Goal: Information Seeking & Learning: Learn about a topic

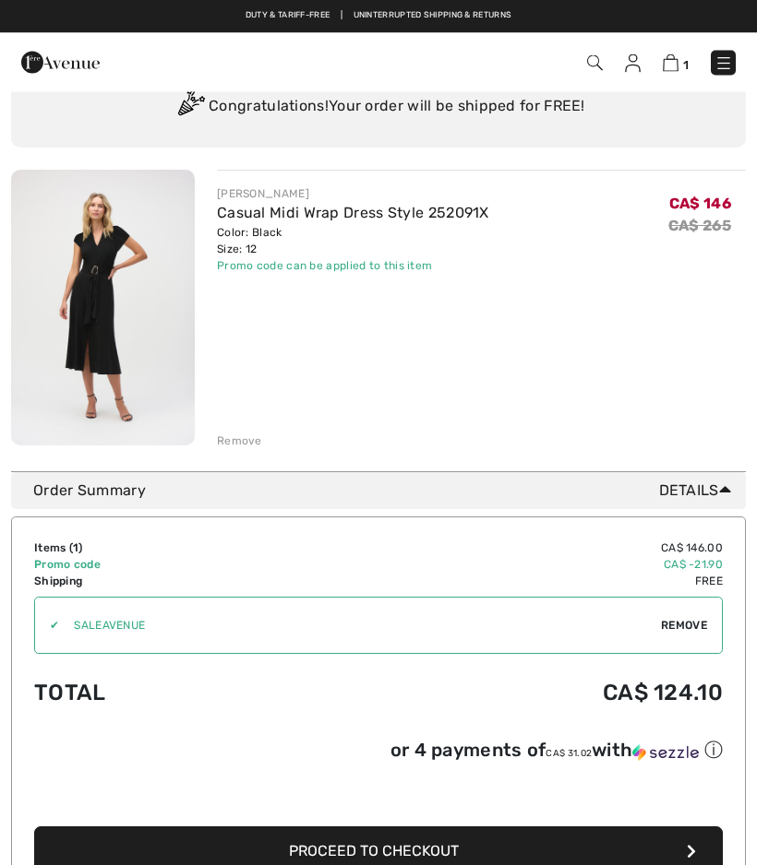
scroll to position [103, 0]
click at [87, 296] on img at bounding box center [103, 308] width 184 height 276
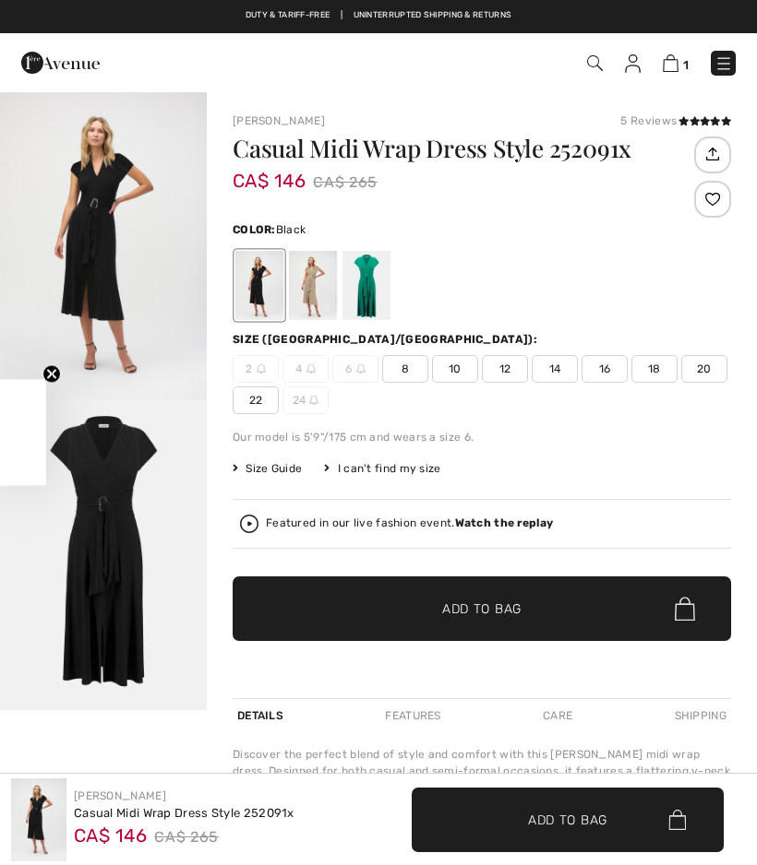
checkbox input "true"
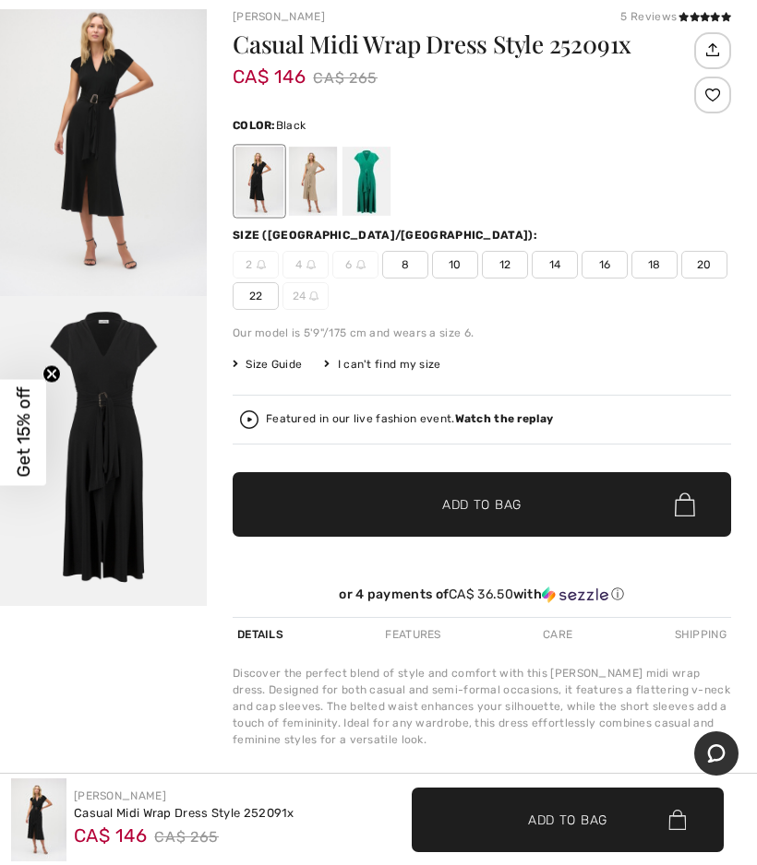
scroll to position [103, 0]
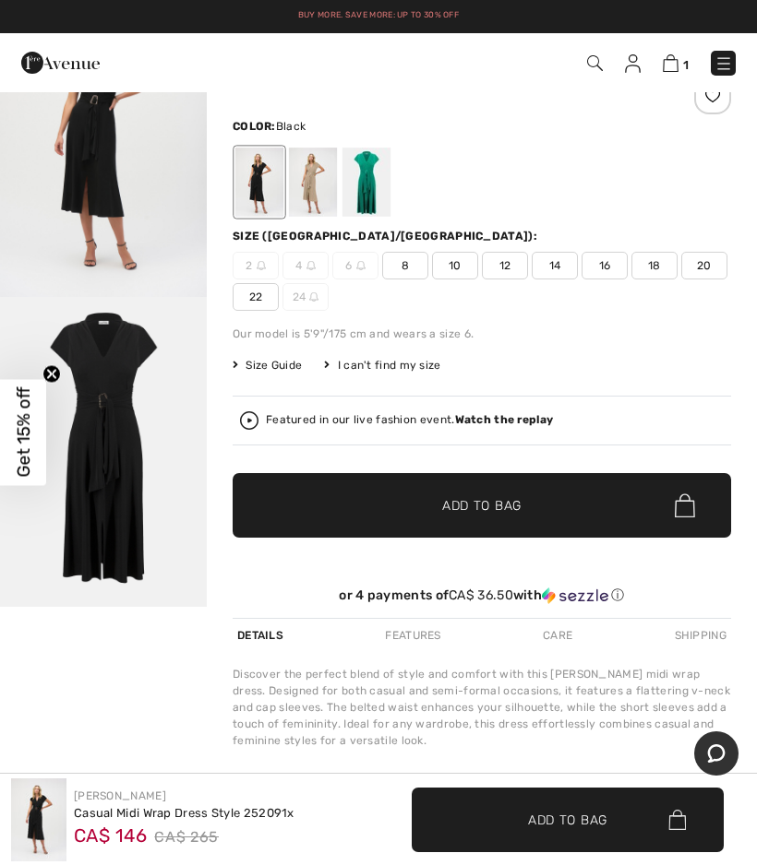
click at [518, 423] on strong "Watch the replay" at bounding box center [504, 419] width 99 height 13
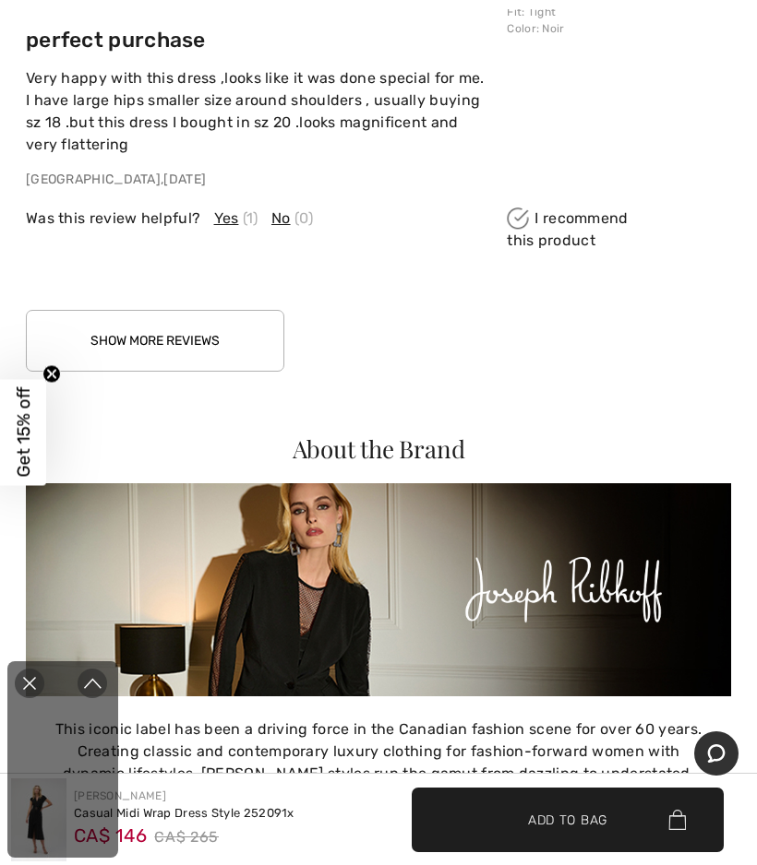
scroll to position [2742, 0]
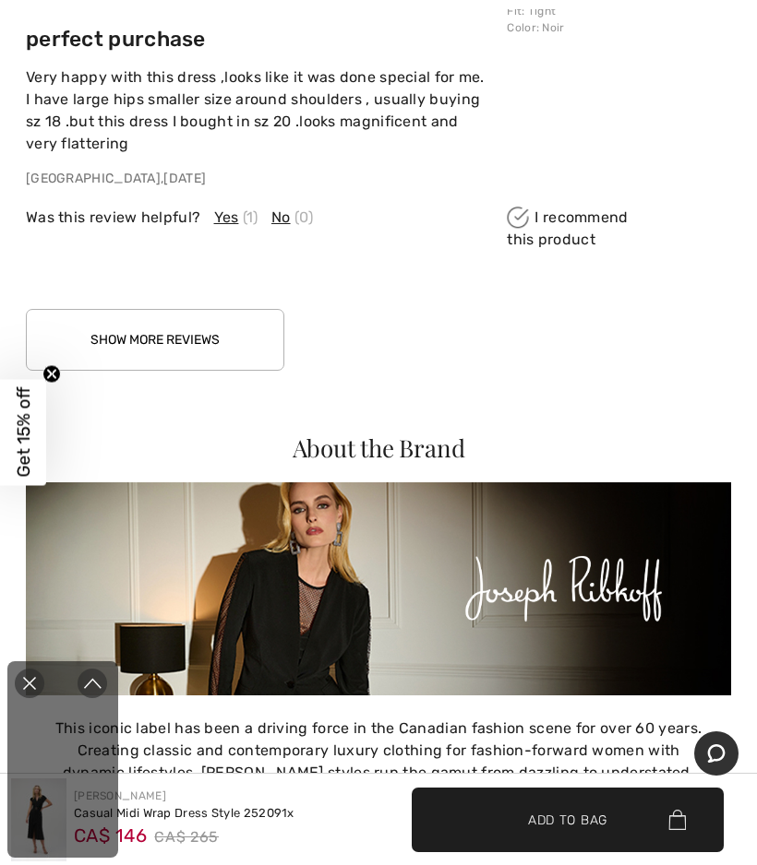
click at [135, 329] on button "Show More Reviews" at bounding box center [155, 340] width 258 height 62
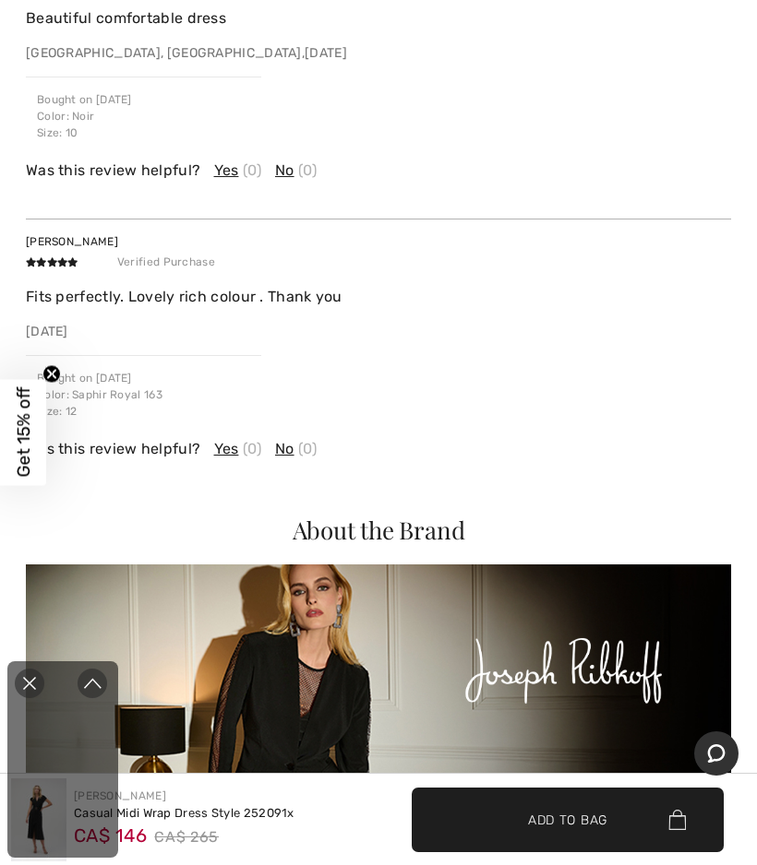
scroll to position [3586, 0]
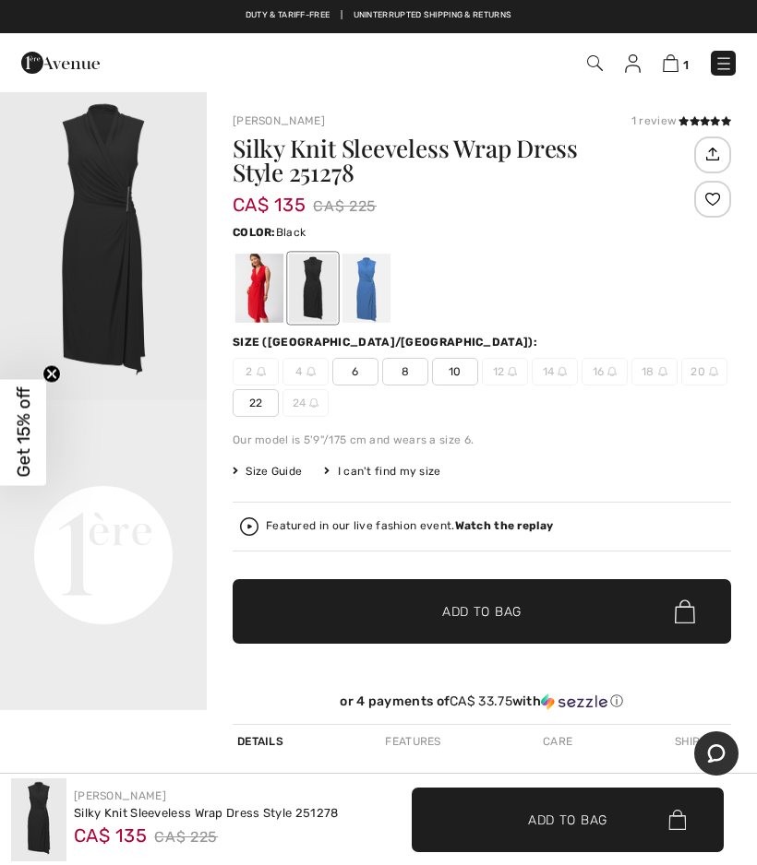
click at [375, 276] on div at bounding box center [366, 288] width 48 height 69
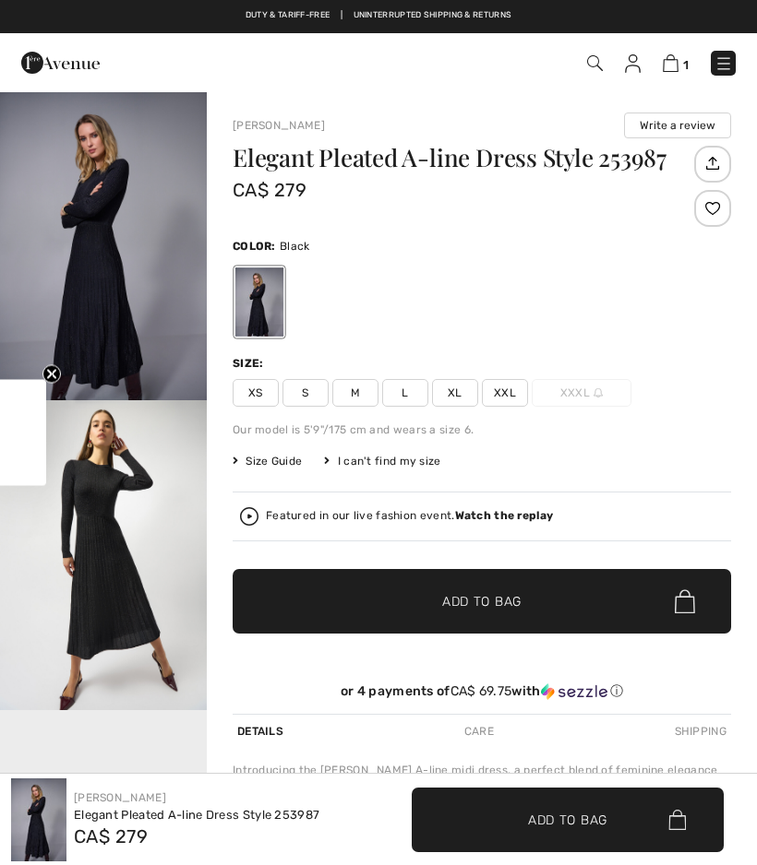
checkbox input "true"
click at [106, 504] on img "2 / 5" at bounding box center [103, 555] width 207 height 310
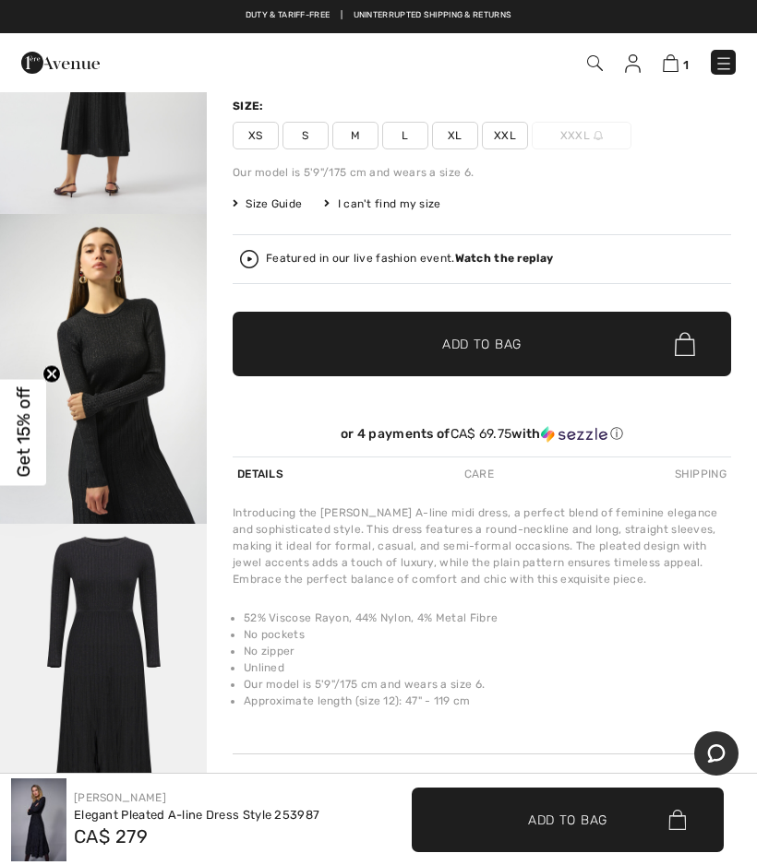
scroll to position [256, 0]
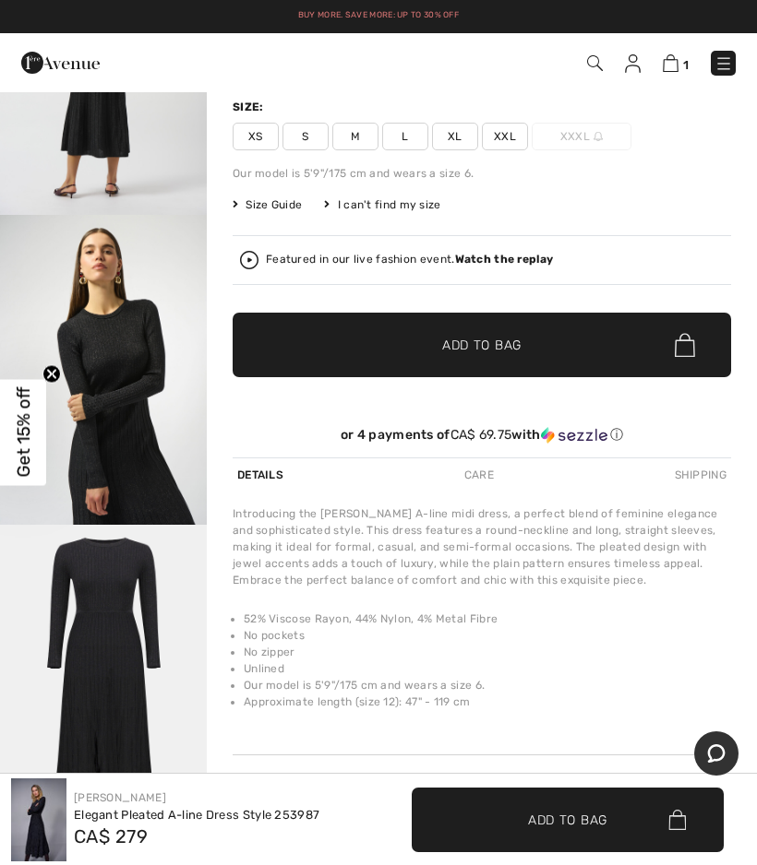
click at [504, 258] on strong "Watch the replay" at bounding box center [504, 259] width 99 height 13
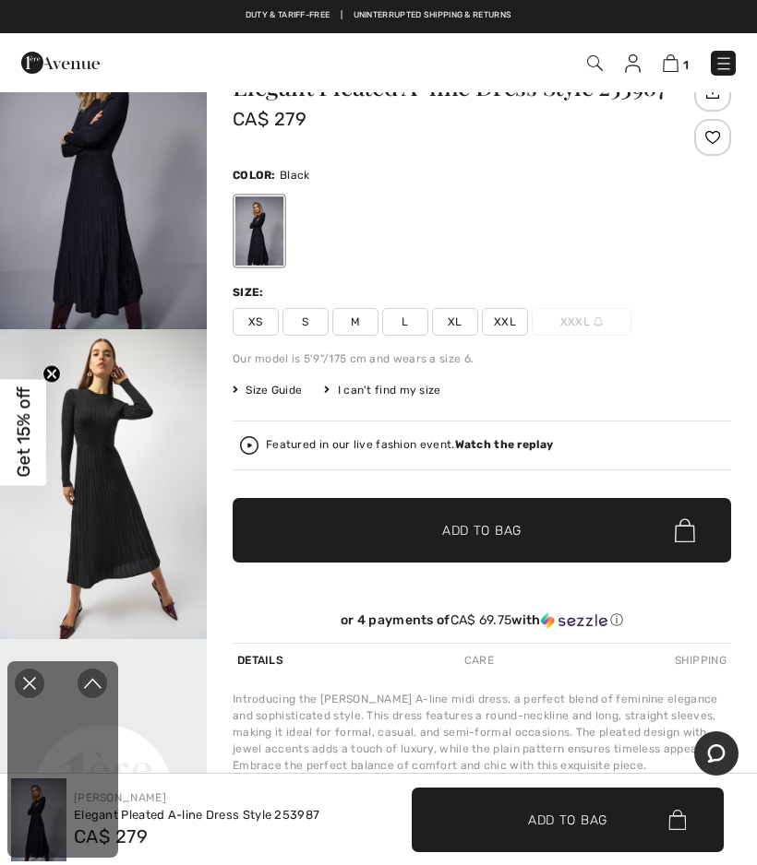
scroll to position [0, 0]
